Goal: Navigation & Orientation: Find specific page/section

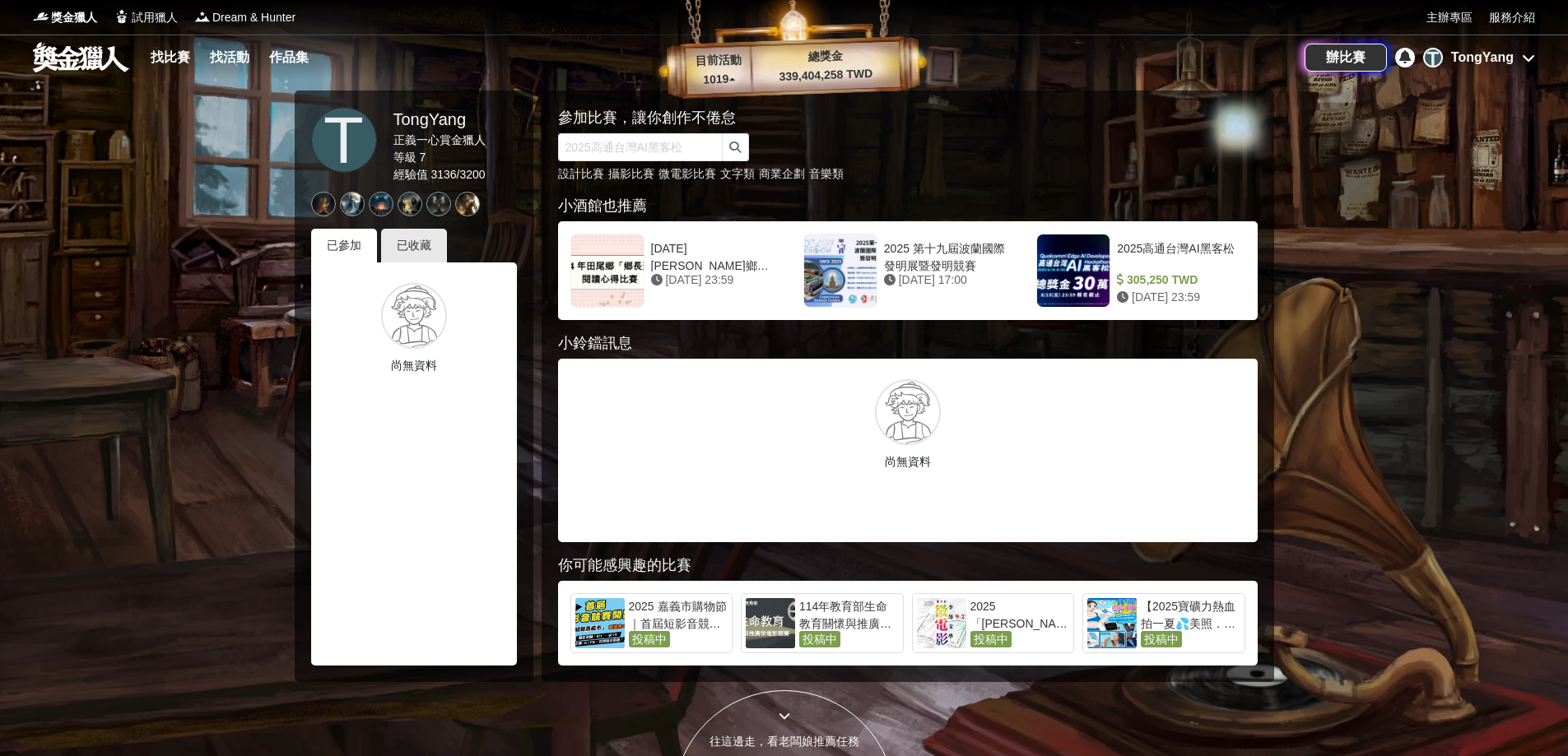
click at [1514, 51] on div "T TongYang" at bounding box center [1478, 57] width 112 height 20
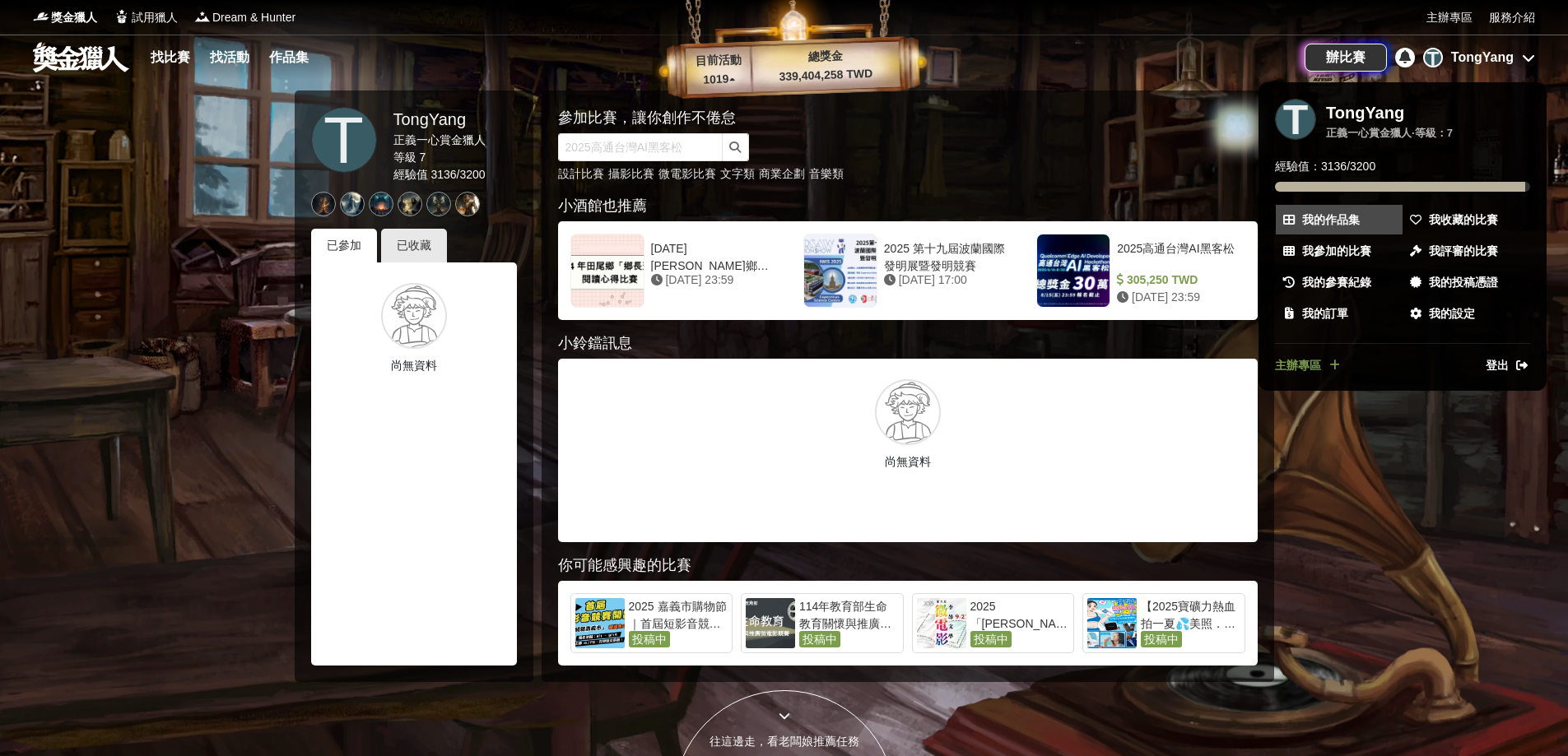
click at [1342, 222] on span "我的作品集" at bounding box center [1330, 221] width 58 height 17
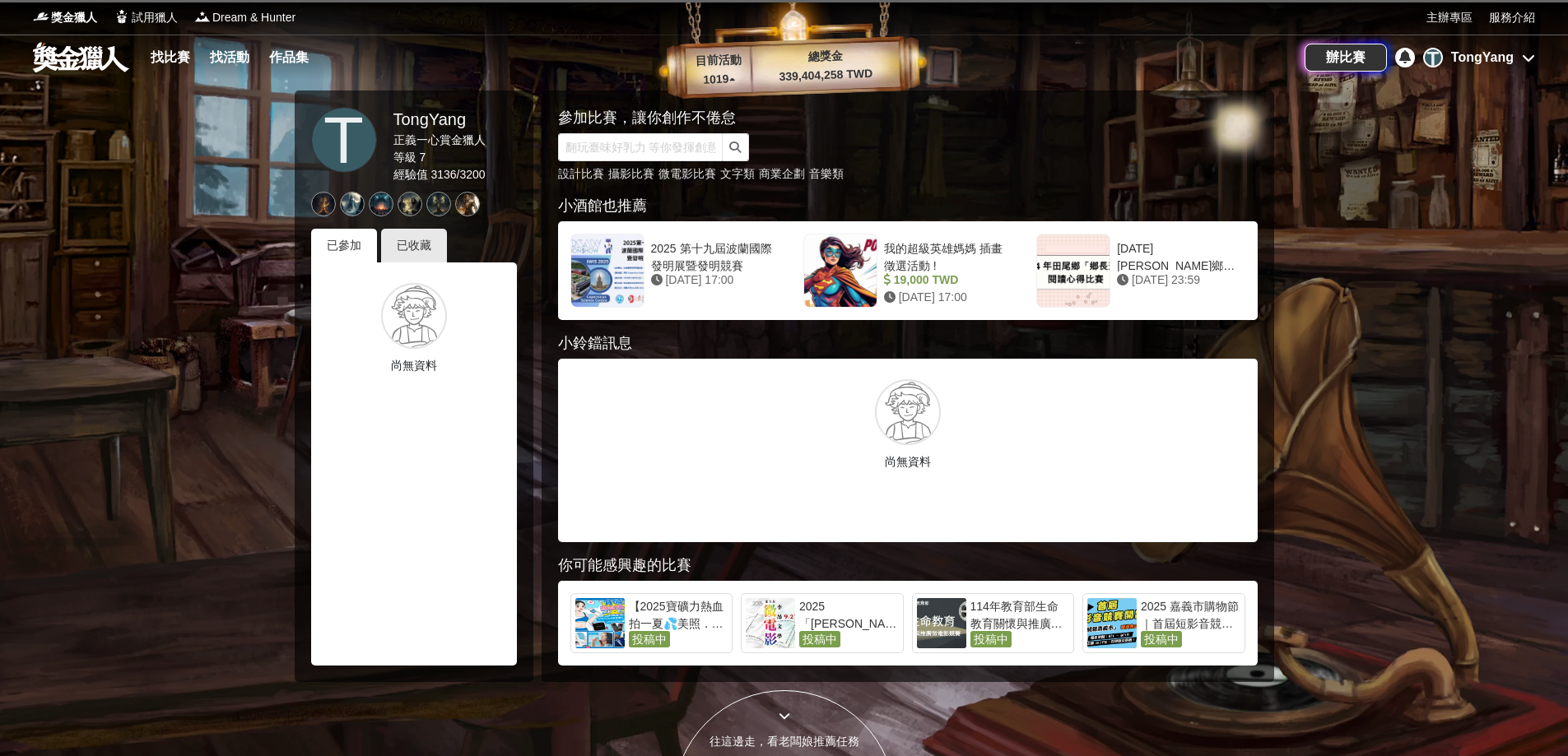
click at [1405, 59] on icon at bounding box center [1405, 56] width 11 height 13
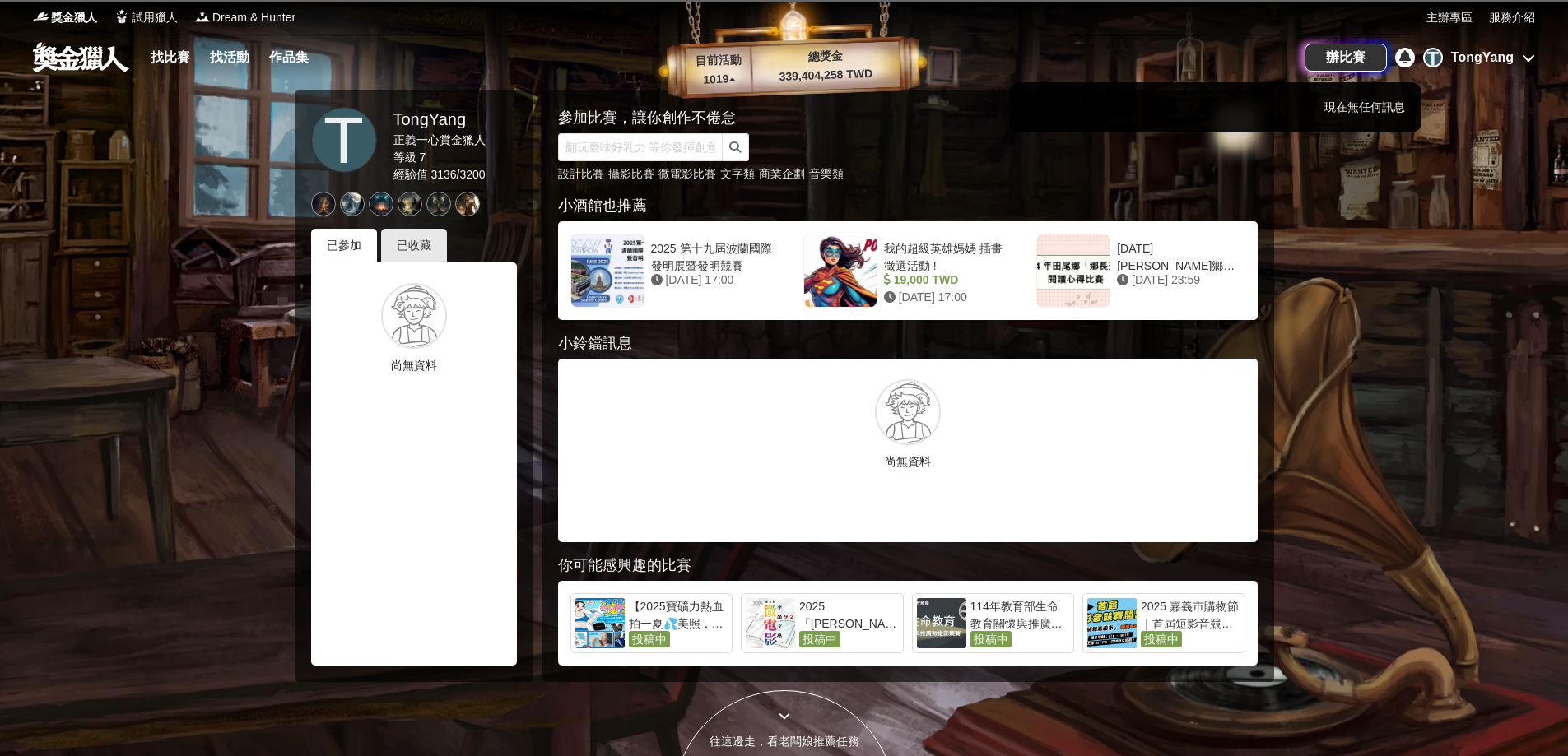
click at [1405, 59] on div at bounding box center [784, 378] width 1568 height 756
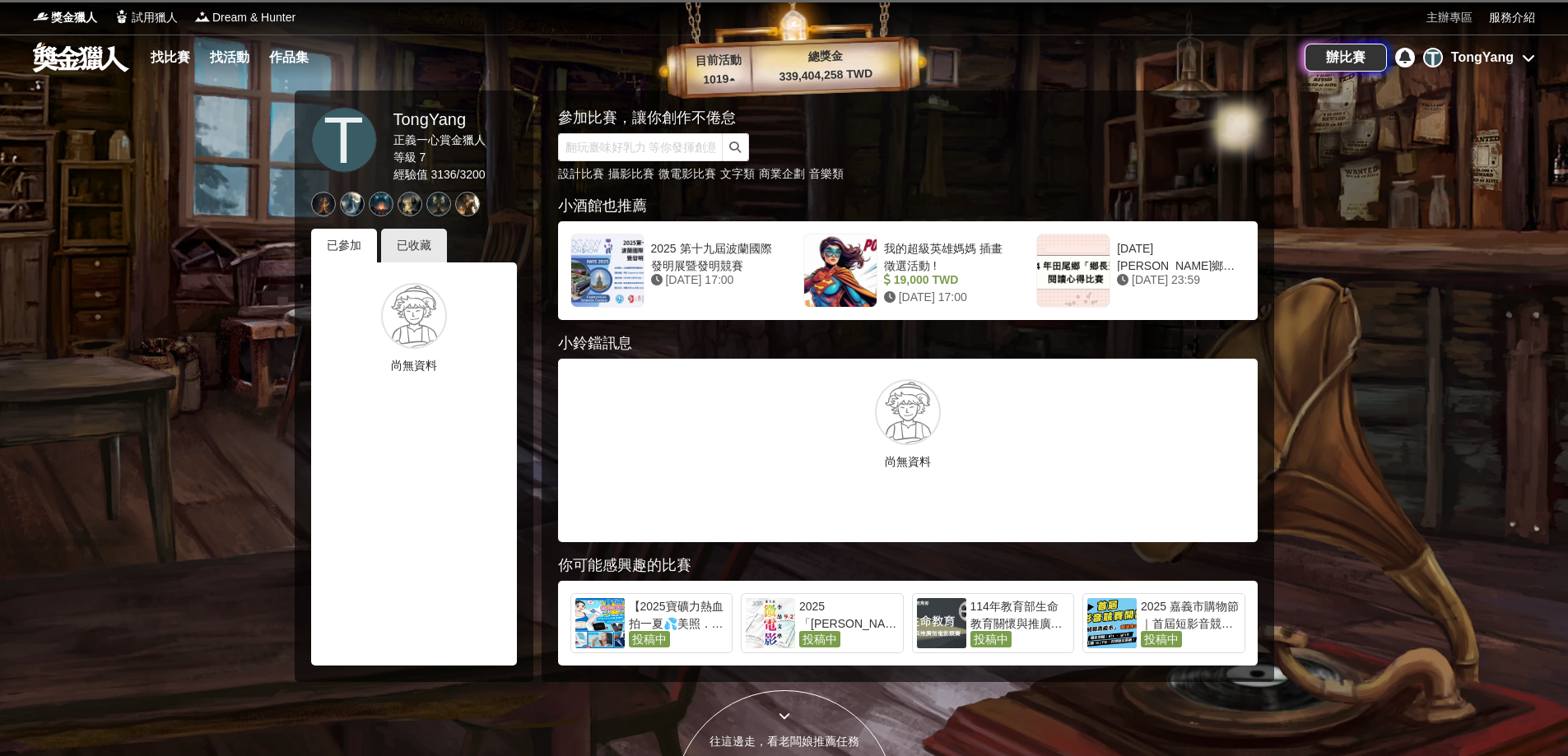
click at [1448, 10] on link "主辦專區" at bounding box center [1449, 17] width 46 height 17
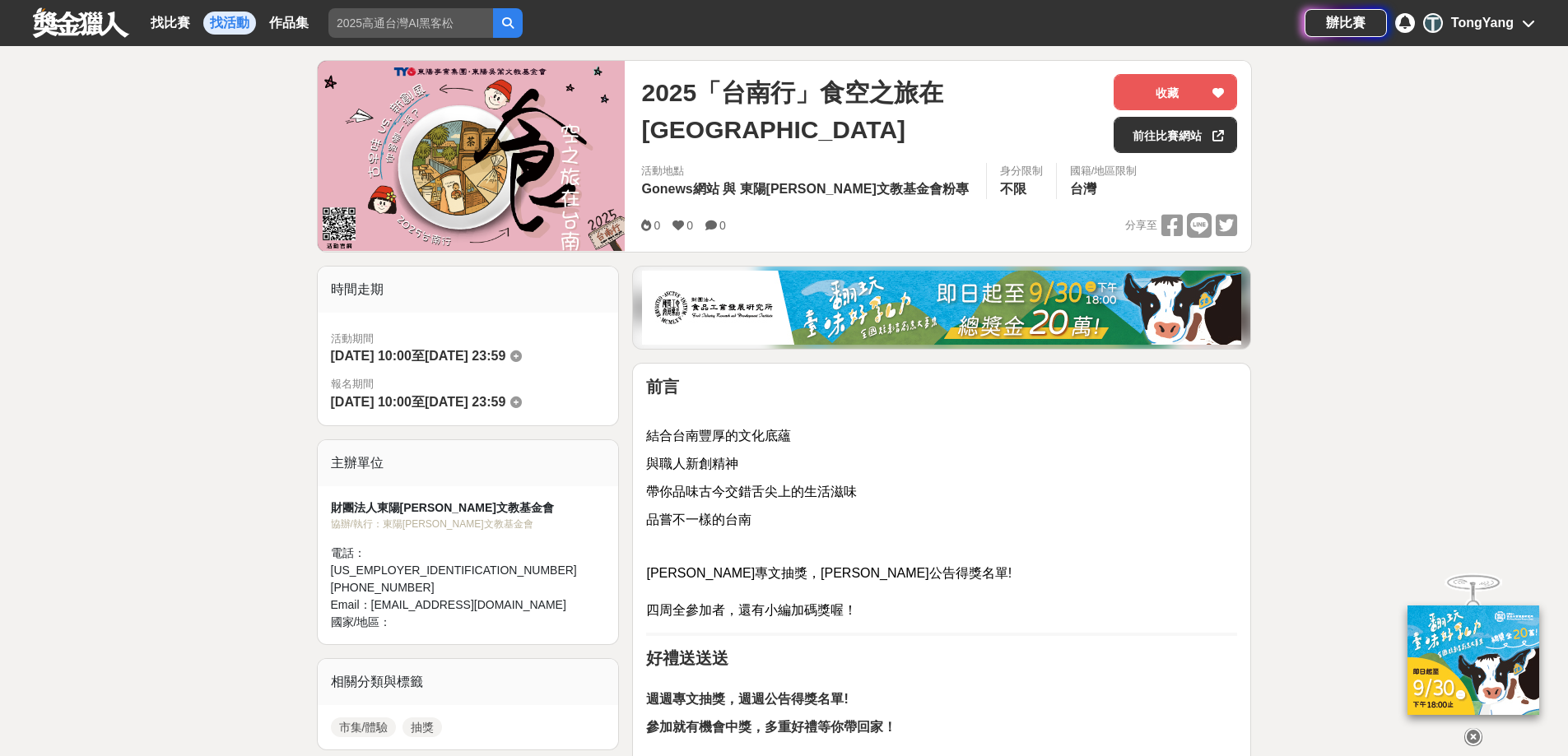
scroll to position [412, 0]
